Goal: Information Seeking & Learning: Learn about a topic

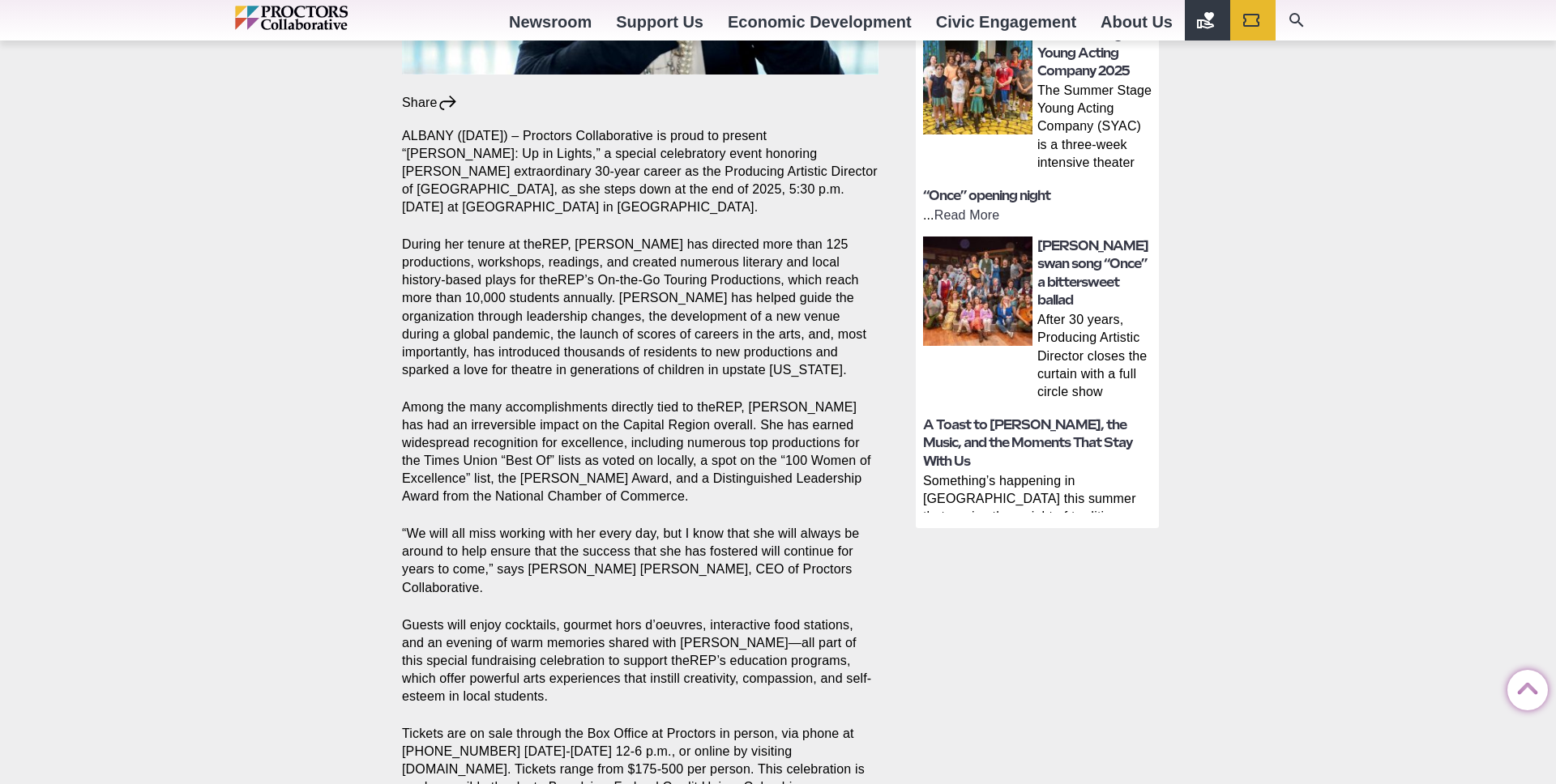
scroll to position [420, 0]
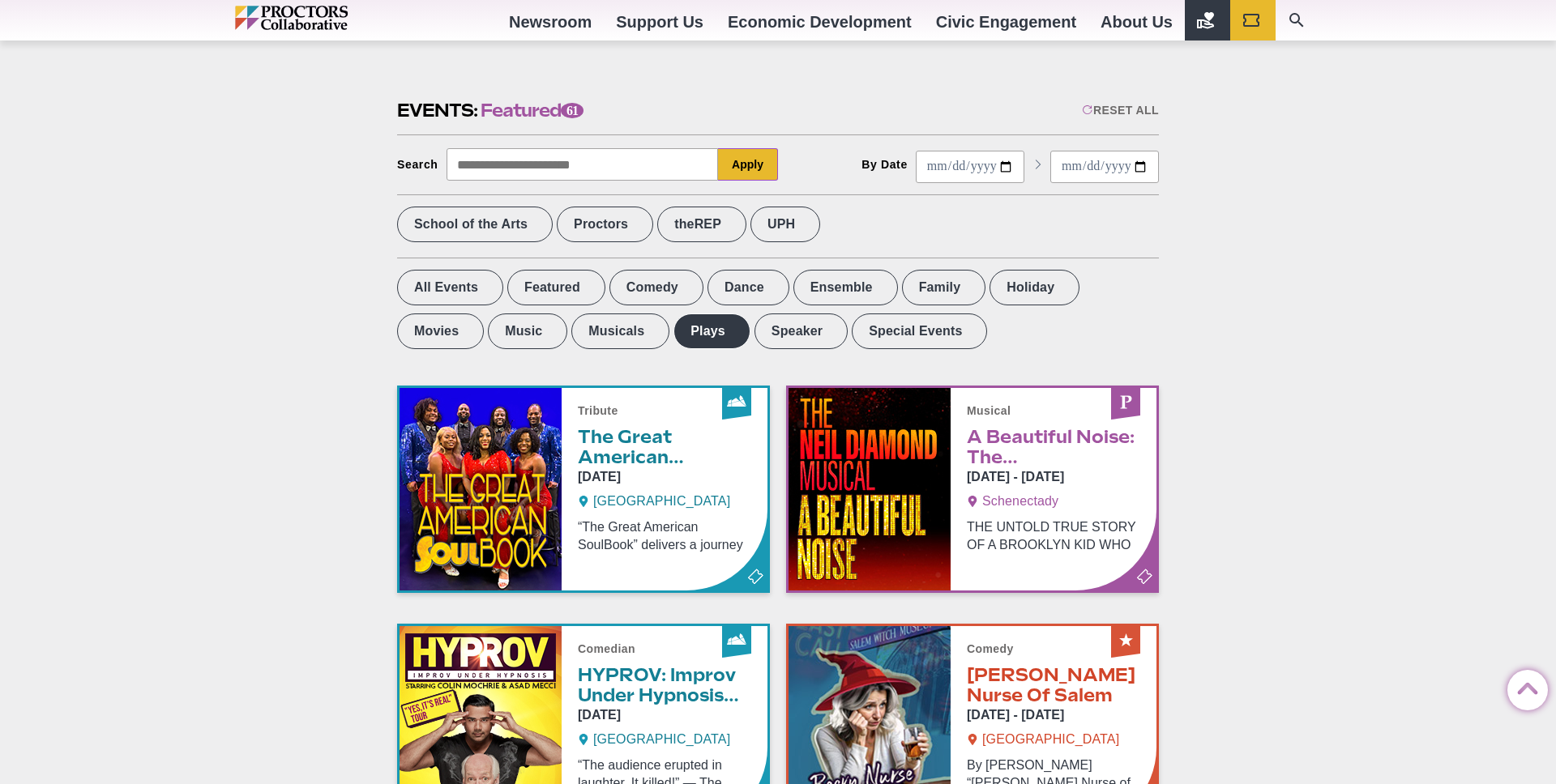
scroll to position [436, 0]
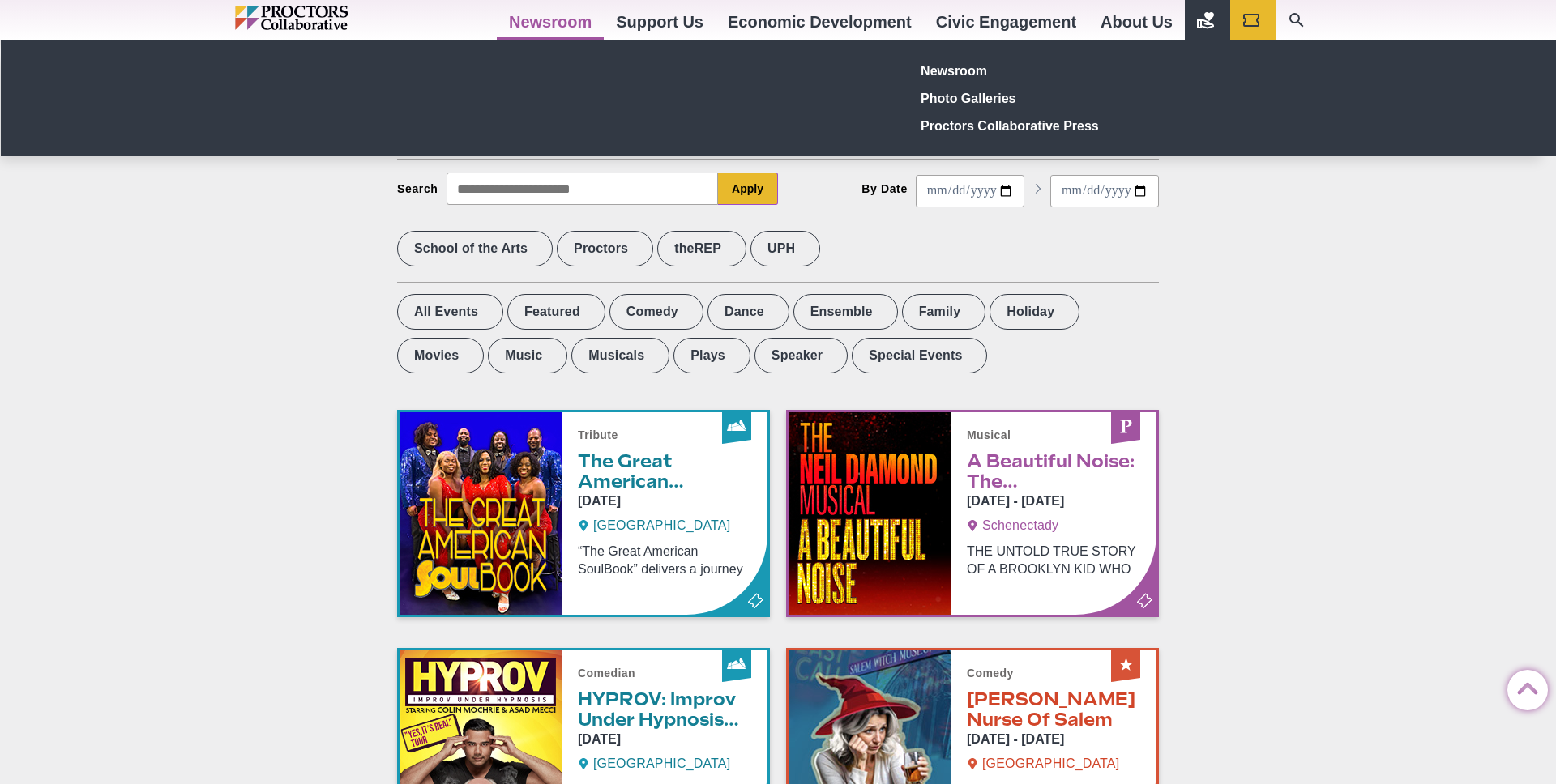
click at [540, 22] on link "Newsroom" at bounding box center [550, 22] width 107 height 44
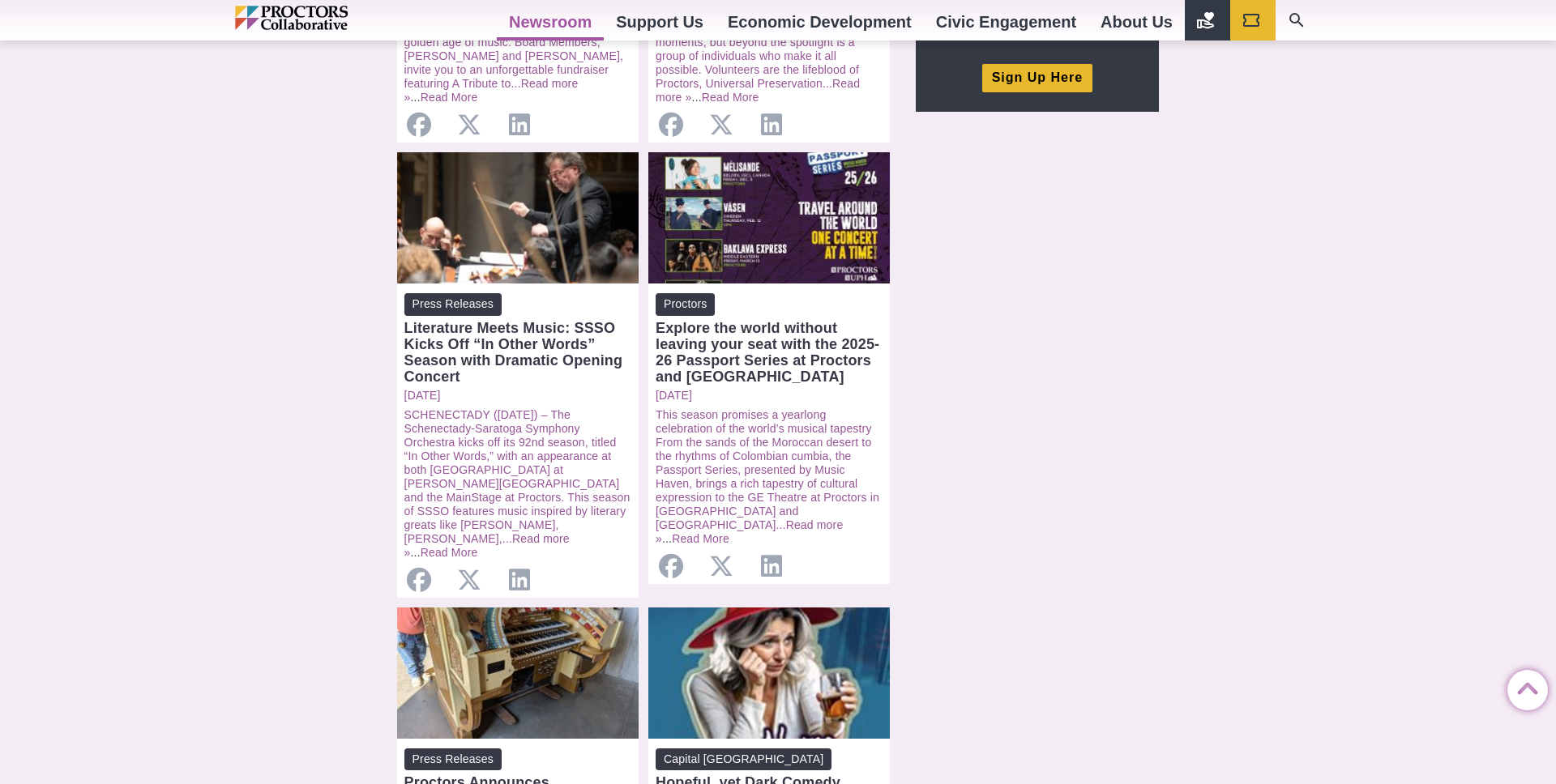
scroll to position [1156, 0]
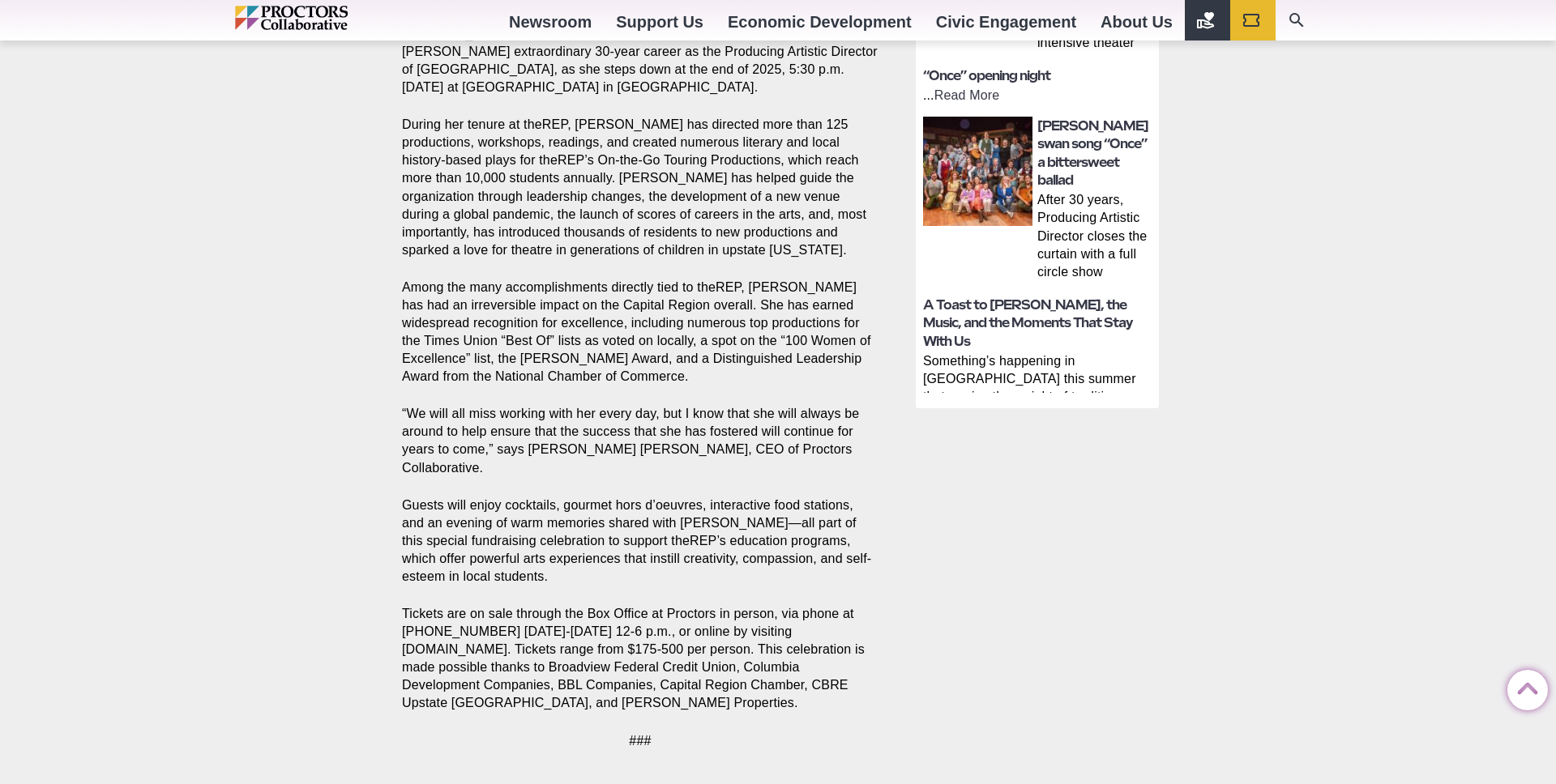
scroll to position [703, 0]
